Goal: Task Accomplishment & Management: Manage account settings

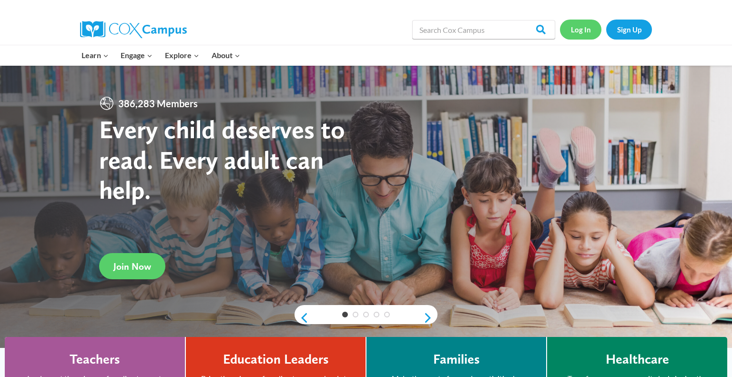
click at [580, 35] on link "Log In" at bounding box center [580, 30] width 41 height 20
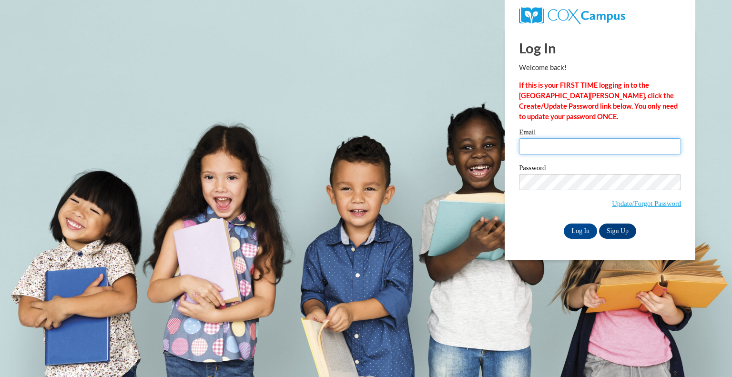
click at [557, 153] on input "Email" at bounding box center [600, 146] width 162 height 16
type input "[EMAIL_ADDRESS][DOMAIN_NAME]"
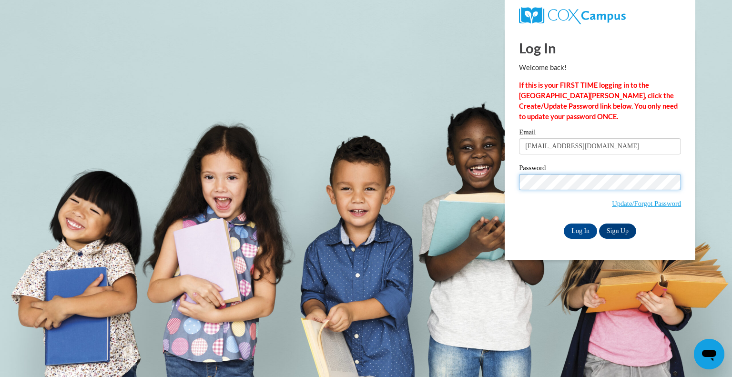
click at [563, 223] on input "Log In" at bounding box center [579, 230] width 33 height 15
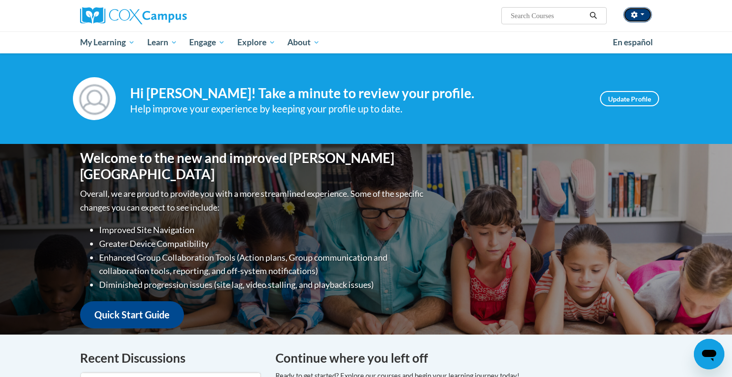
click at [642, 14] on span "button" at bounding box center [642, 14] width 4 height 2
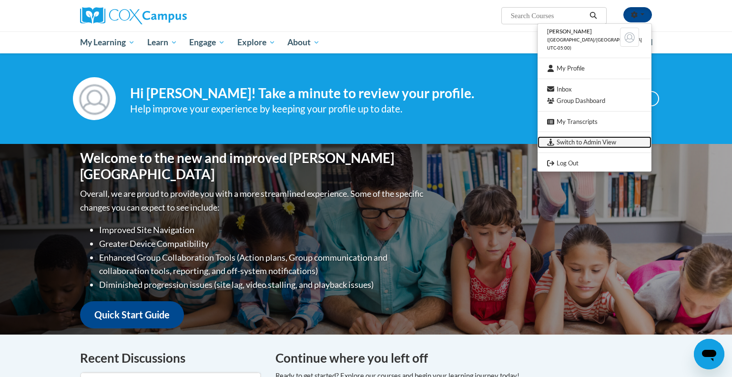
click at [603, 143] on link "Switch to Admin View" at bounding box center [594, 142] width 114 height 12
